Goal: Communication & Community: Answer question/provide support

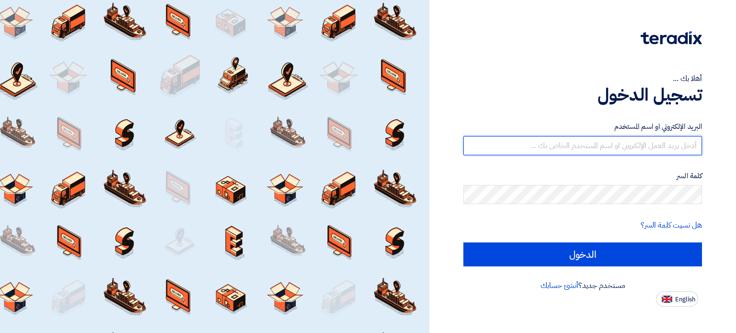
type input "[PERSON_NAME][EMAIL_ADDRESS][DOMAIN_NAME]"
click at [613, 149] on input "[PERSON_NAME][EMAIL_ADDRESS][DOMAIN_NAME]" at bounding box center [582, 145] width 238 height 19
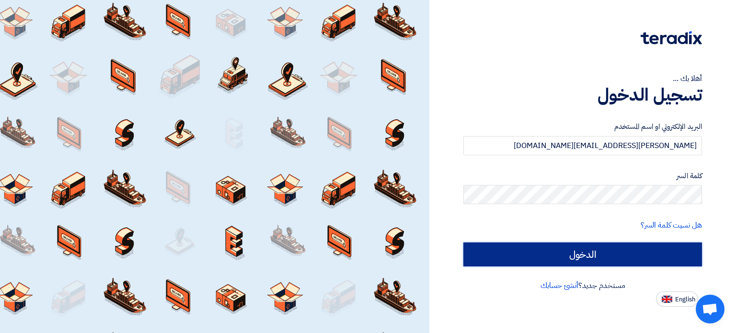
click at [606, 247] on input "الدخول" at bounding box center [582, 254] width 238 height 24
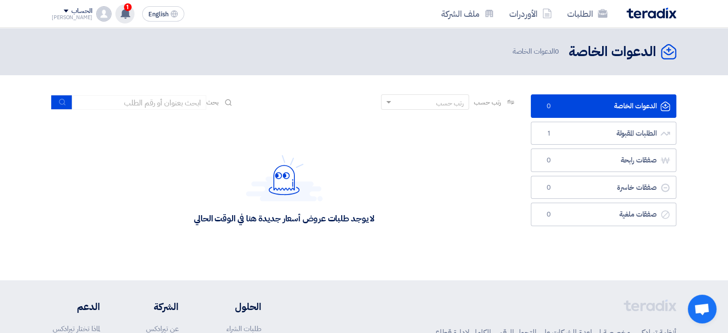
click at [115, 9] on div "1 تم استقبال رساله جديدة من العميل Kayan Group بخصوص طلب Supply & Install of So…" at bounding box center [124, 13] width 19 height 19
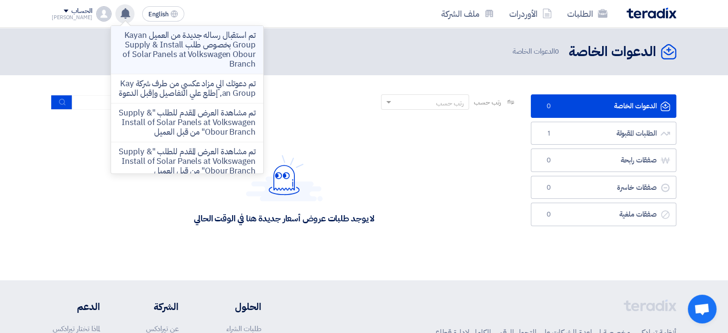
click at [215, 45] on p "تم استقبال رساله جديدة من العميل Kayan Group بخصوص طلب Supply & Install of Sola…" at bounding box center [187, 50] width 137 height 38
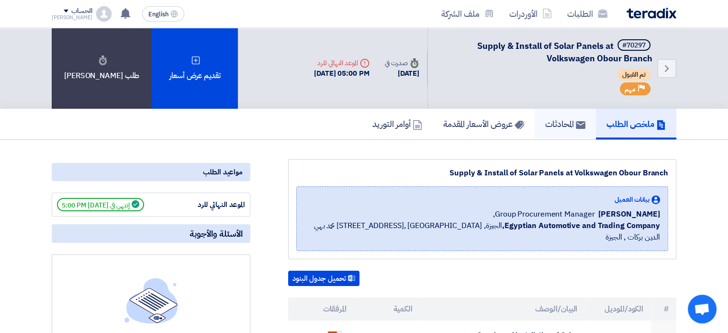
click at [558, 125] on h5 "المحادثات" at bounding box center [565, 123] width 40 height 11
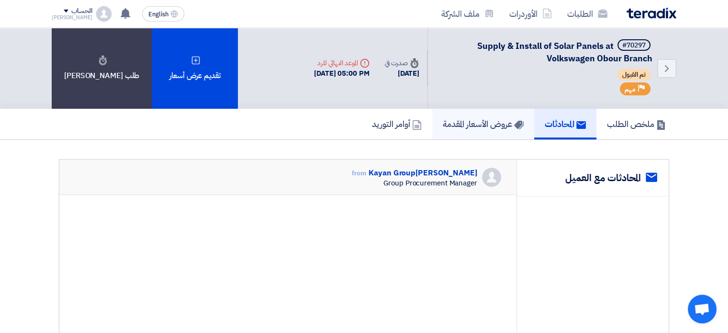
click at [494, 125] on h5 "عروض الأسعار المقدمة" at bounding box center [483, 123] width 81 height 11
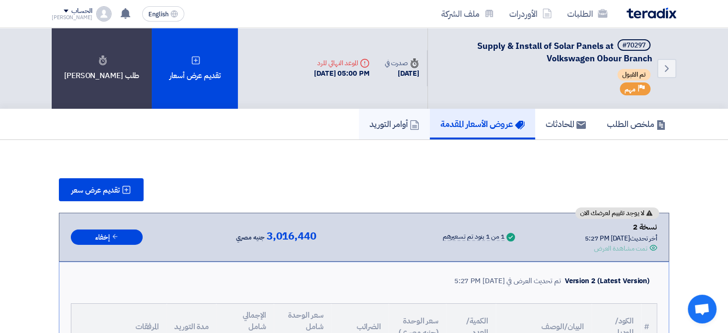
click at [386, 125] on h5 "أوامر التوريد" at bounding box center [395, 123] width 50 height 11
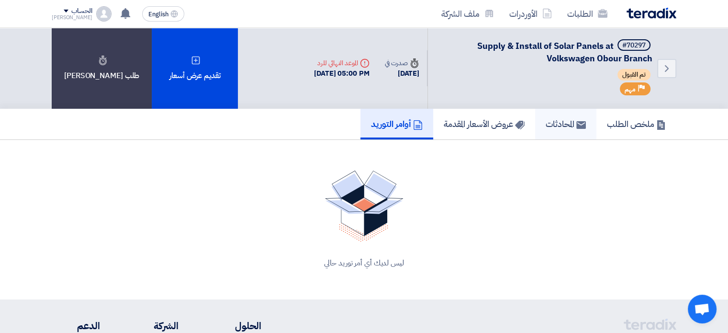
click at [537, 125] on link "المحادثات" at bounding box center [565, 124] width 61 height 31
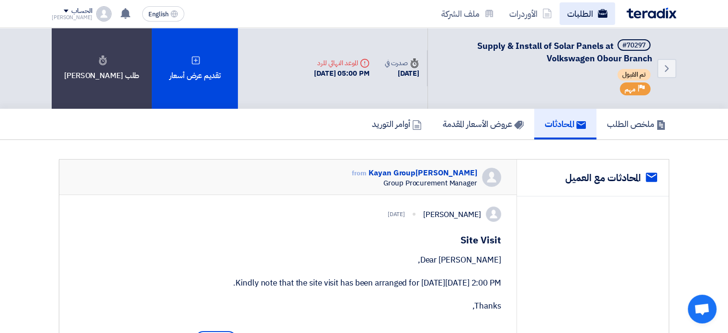
click at [578, 11] on link "الطلبات" at bounding box center [588, 13] width 56 height 23
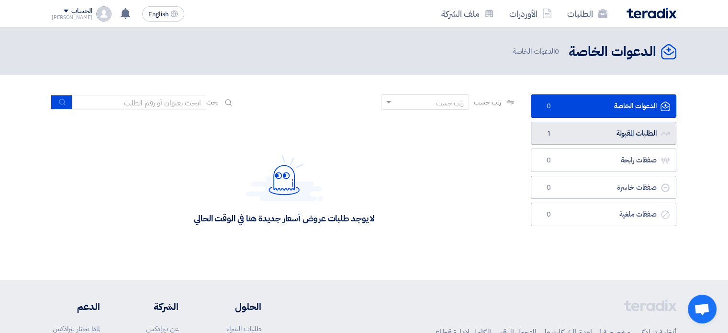
click at [585, 130] on link "الطلبات المقبولة الطلبات المقبولة 1" at bounding box center [604, 133] width 146 height 23
